Goal: Find specific page/section: Find specific page/section

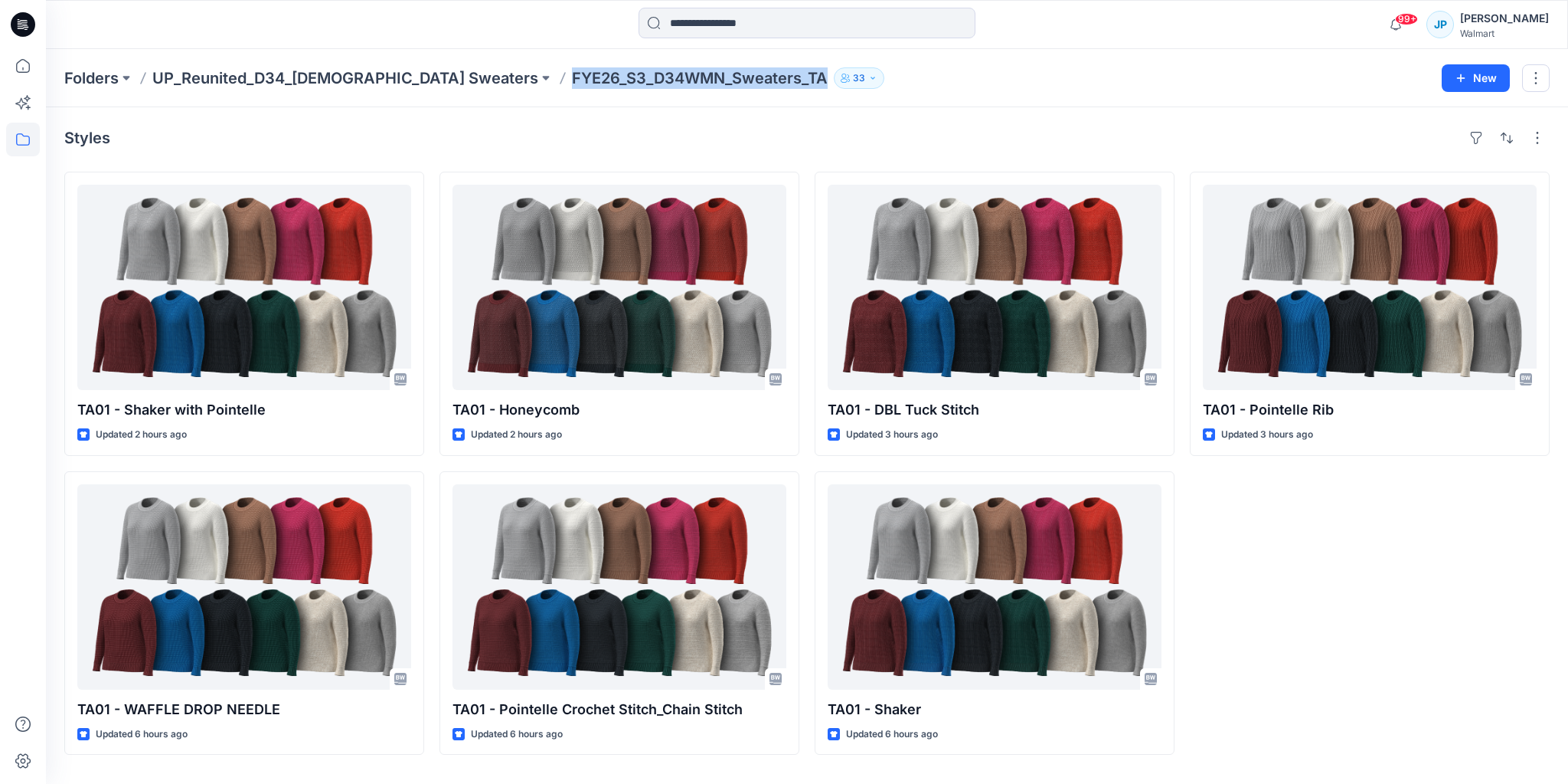
drag, startPoint x: 706, startPoint y: 89, endPoint x: 451, endPoint y: 85, distance: 255.0
click at [451, 85] on div "Folders UP_Reunited_D34_[DEMOGRAPHIC_DATA] Sweaters FYE26_S3_D34WMN_Sweaters_TA…" at bounding box center [806, 78] width 1521 height 59
copy p "FYE26_S3_D34WMN_Sweaters_TA"
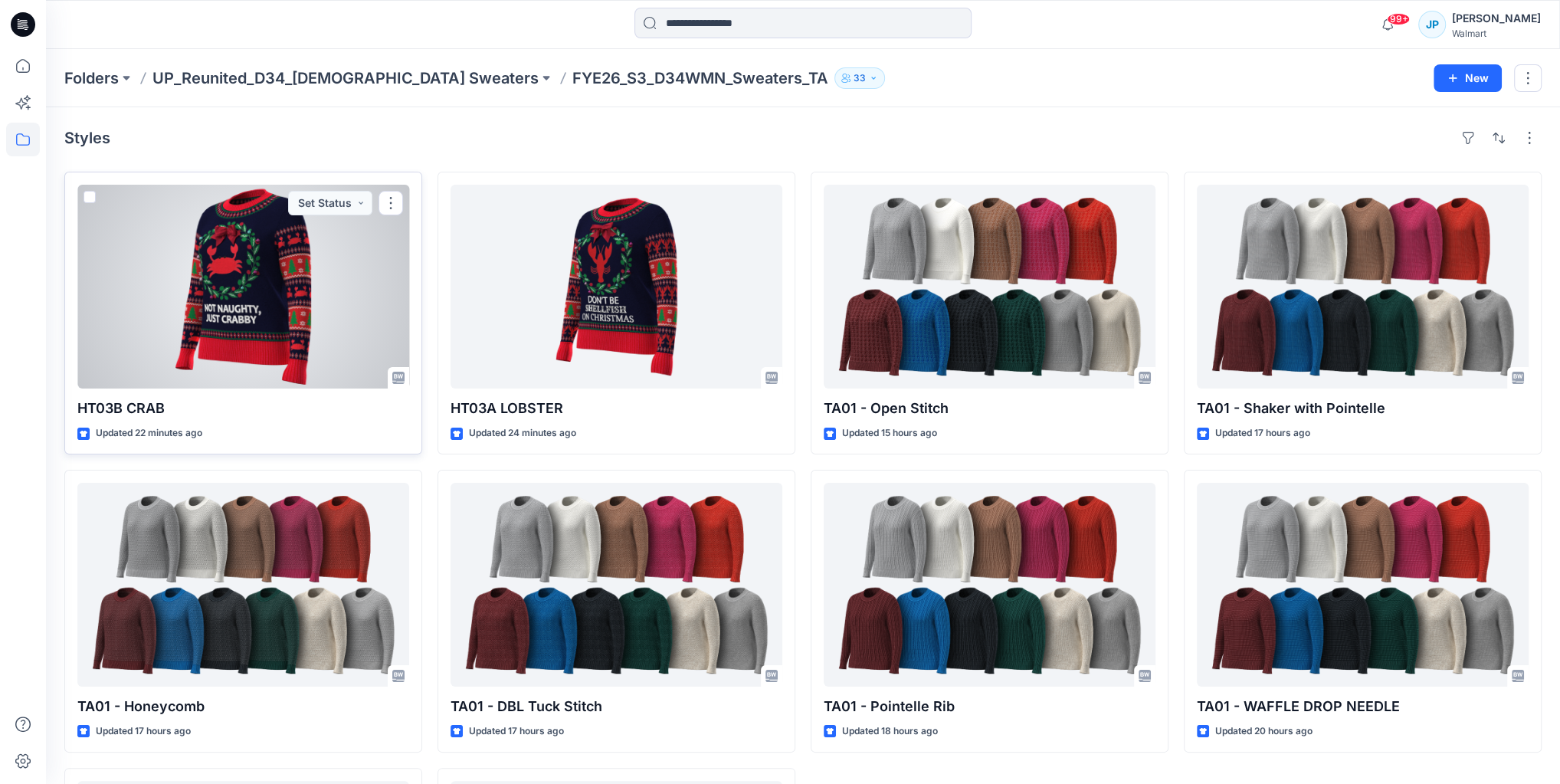
click at [208, 272] on div at bounding box center [243, 286] width 332 height 204
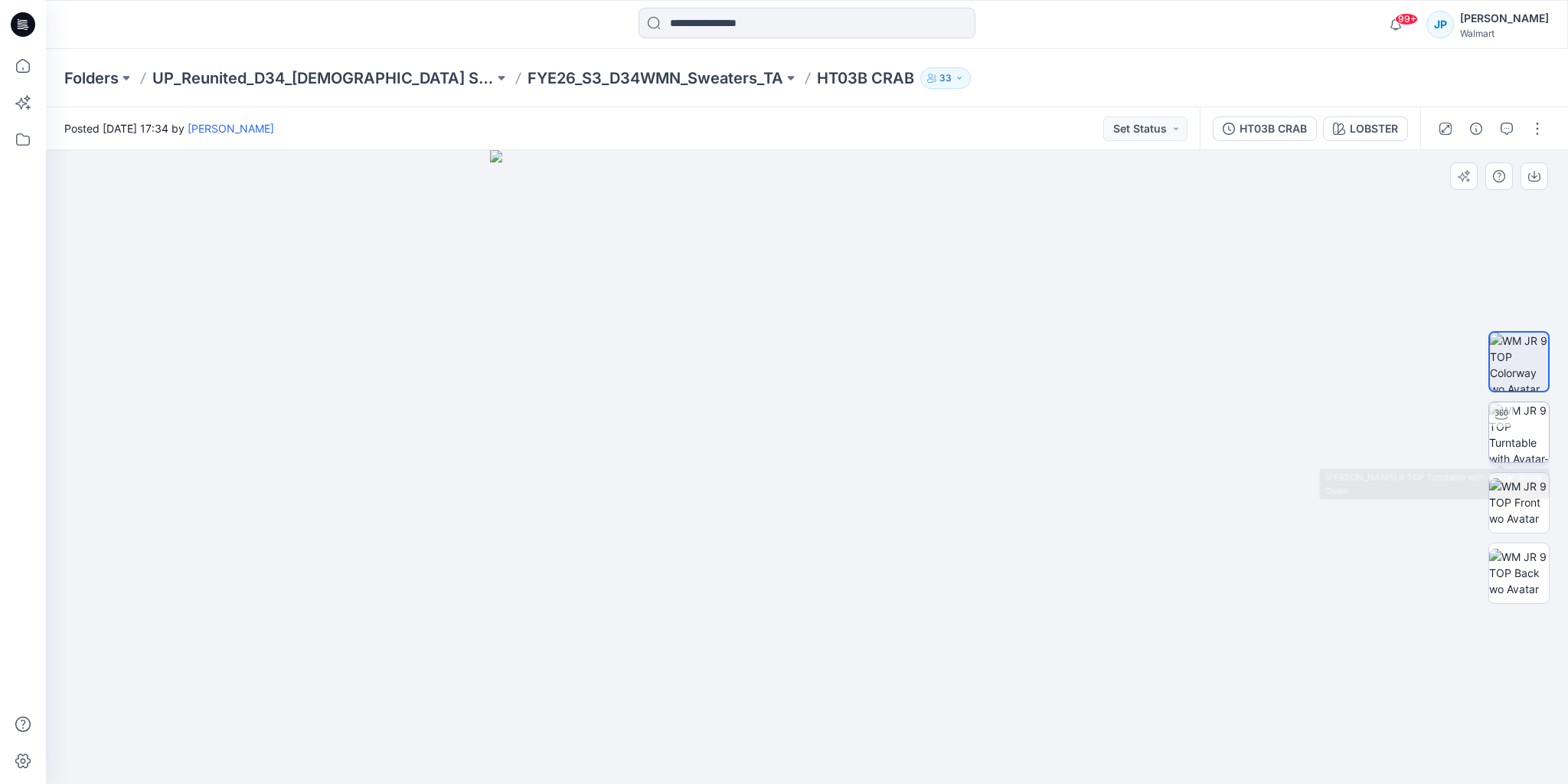
click at [1520, 441] on img at bounding box center [1519, 432] width 60 height 60
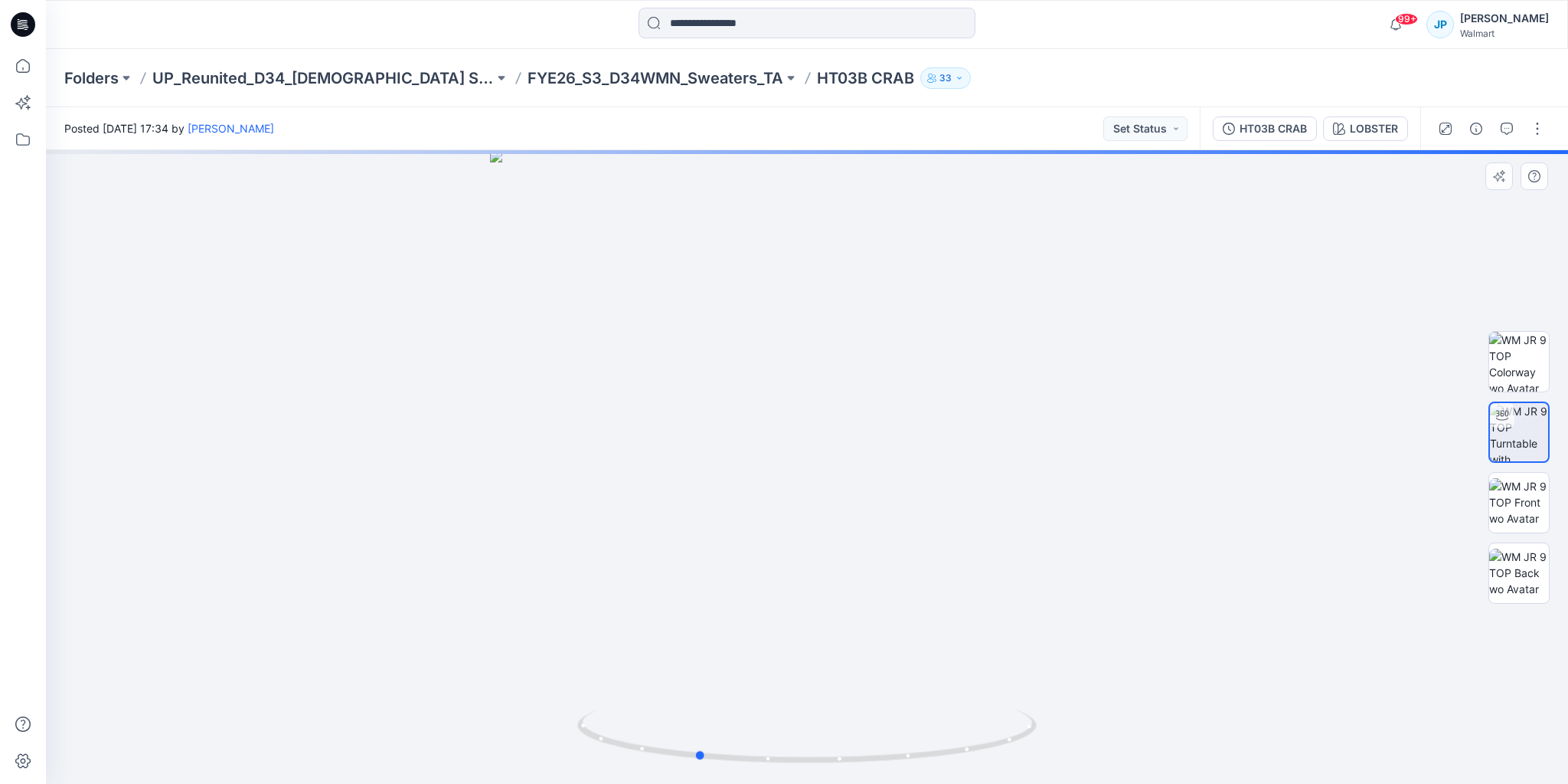
drag, startPoint x: 932, startPoint y: 412, endPoint x: 827, endPoint y: 412, distance: 105.0
click at [827, 412] on div at bounding box center [806, 466] width 1521 height 633
drag, startPoint x: 723, startPoint y: 274, endPoint x: 809, endPoint y: 543, distance: 282.4
click at [810, 569] on img at bounding box center [884, 323] width 1750 height 922
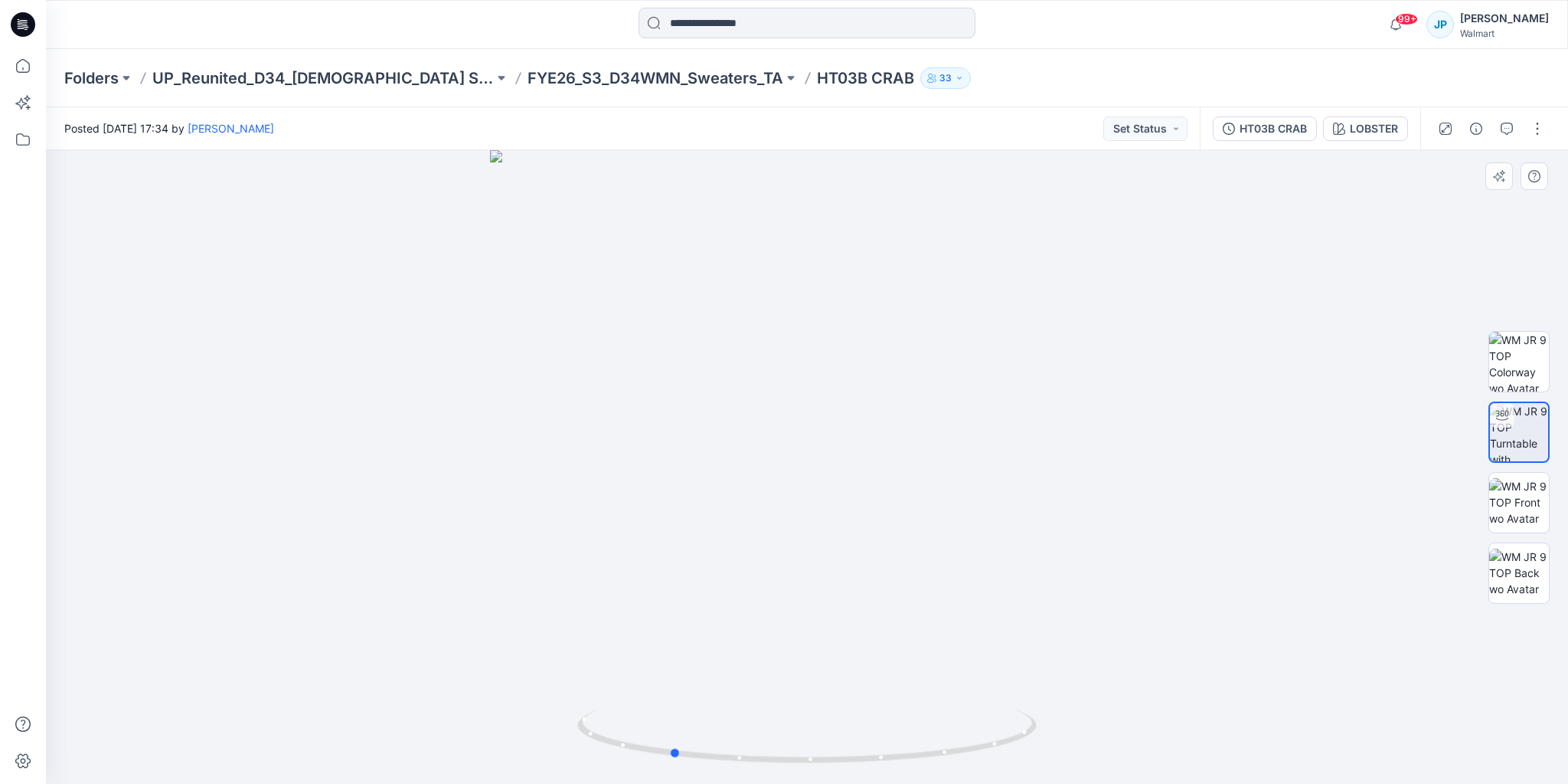
drag, startPoint x: 831, startPoint y: 478, endPoint x: 851, endPoint y: 468, distance: 22.4
click at [862, 481] on div at bounding box center [806, 466] width 1521 height 633
click at [639, 87] on p "FYE26_S3_D34WMN_Sweaters_TA" at bounding box center [655, 77] width 256 height 21
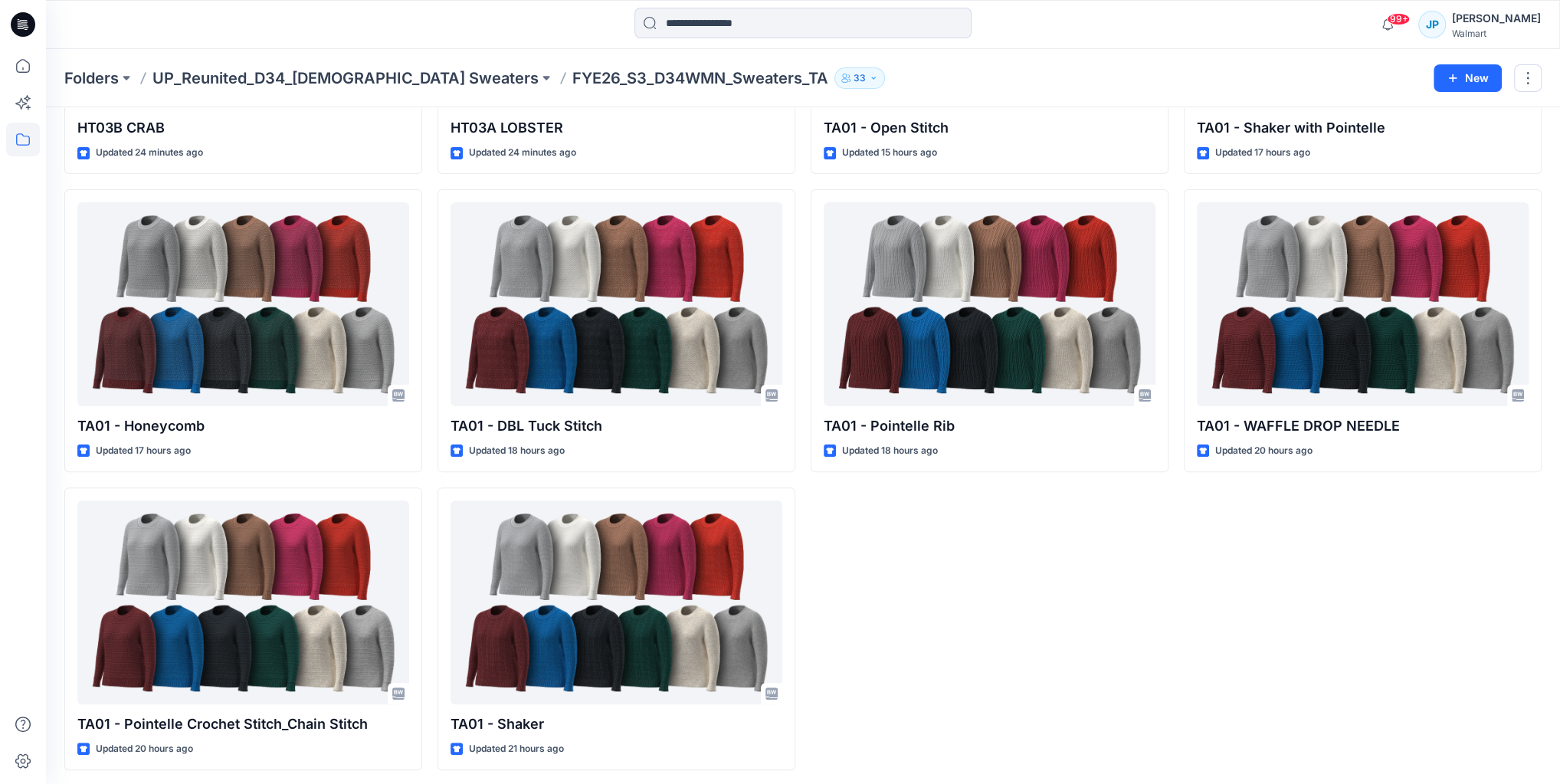
scroll to position [283, 0]
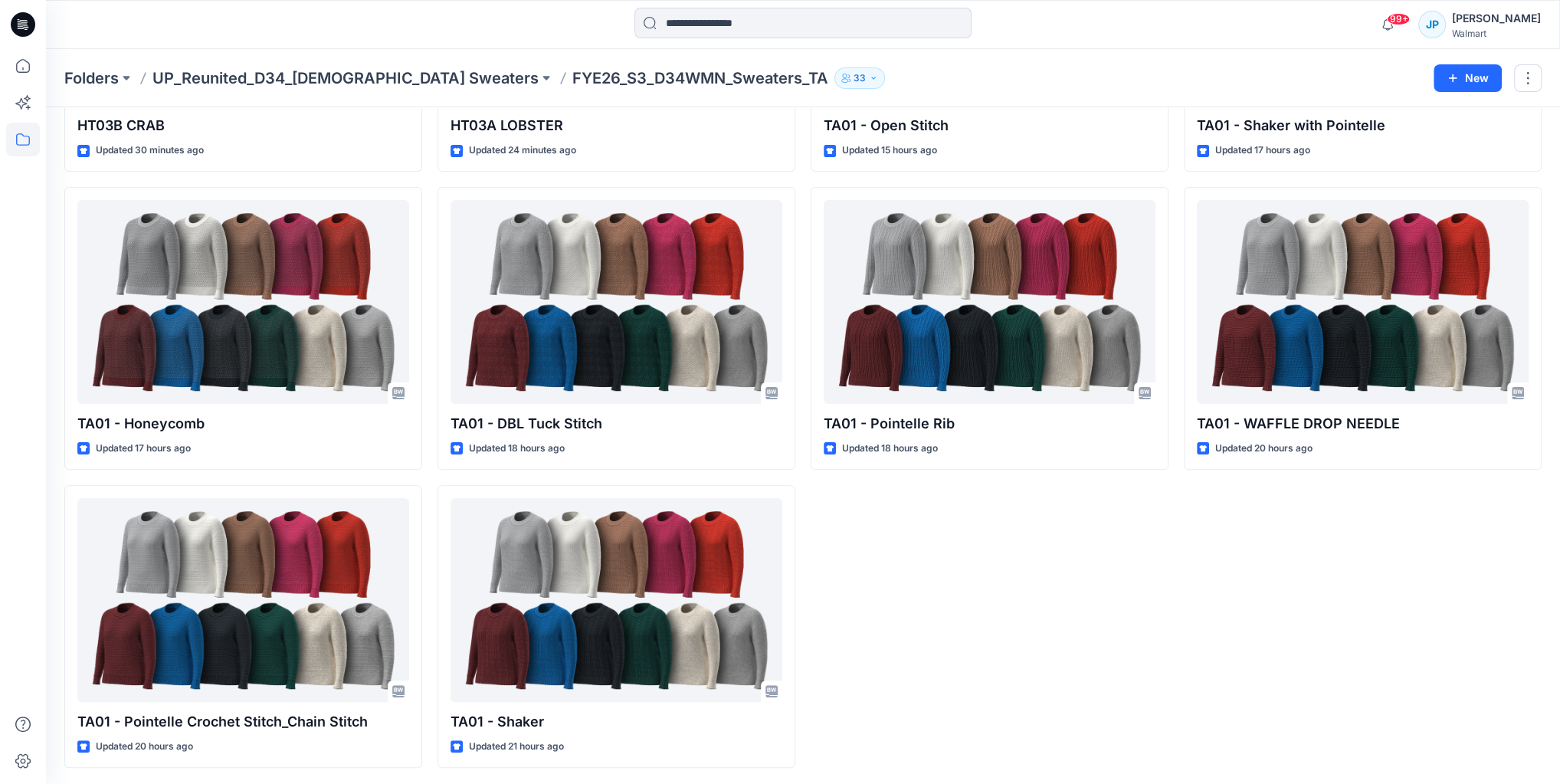
click at [1079, 555] on div "TA01 - Open Stitch Updated 15 hours ago TA01 - [GEOGRAPHIC_DATA] Updated 18 hou…" at bounding box center [989, 329] width 358 height 879
